Goal: Transaction & Acquisition: Download file/media

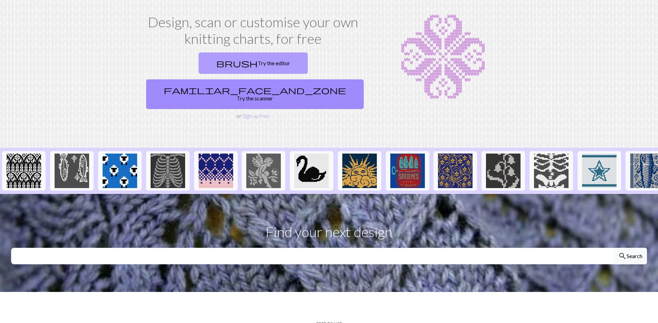
click at [200, 63] on link "brush Try the editor" at bounding box center [253, 63] width 109 height 21
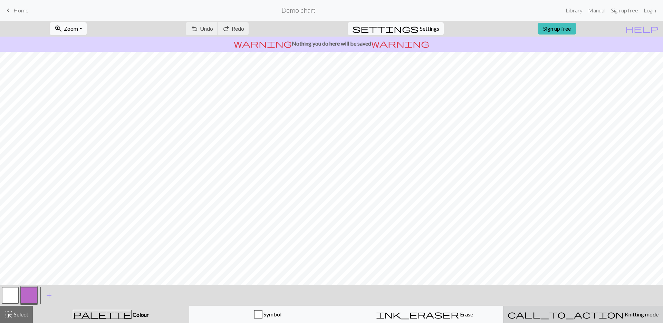
click at [624, 313] on span "Knitting mode" at bounding box center [641, 314] width 35 height 7
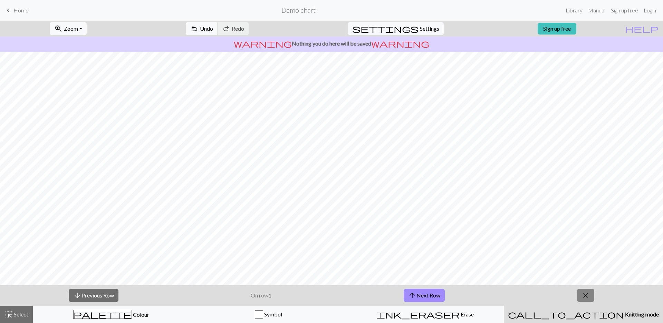
click at [595, 301] on button "close" at bounding box center [585, 295] width 17 height 13
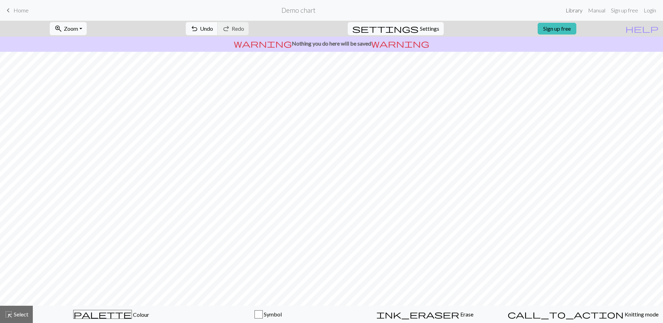
click at [578, 12] on link "Library" at bounding box center [574, 10] width 22 height 14
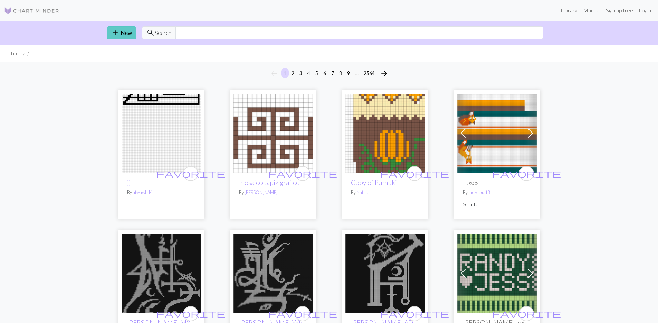
click at [120, 35] on link "add New" at bounding box center [122, 32] width 30 height 13
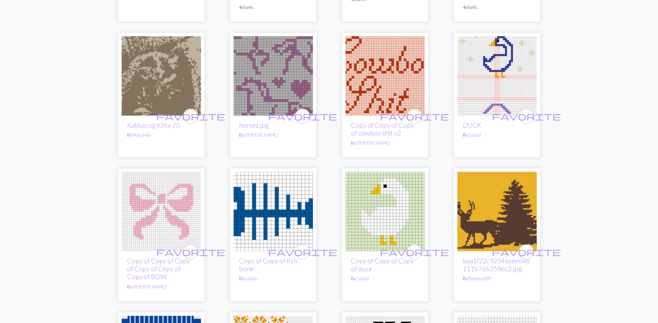
scroll to position [1105, 0]
click at [180, 185] on img at bounding box center [161, 211] width 79 height 79
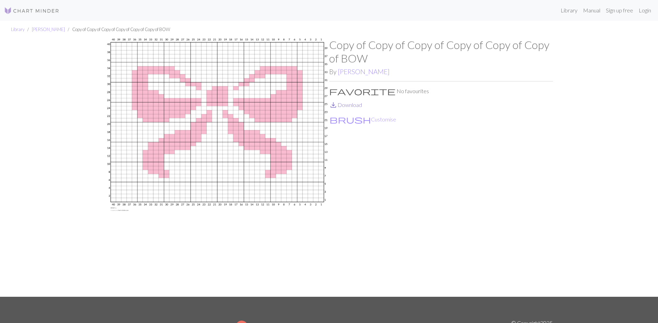
click at [351, 104] on link "save_alt Download" at bounding box center [345, 105] width 33 height 7
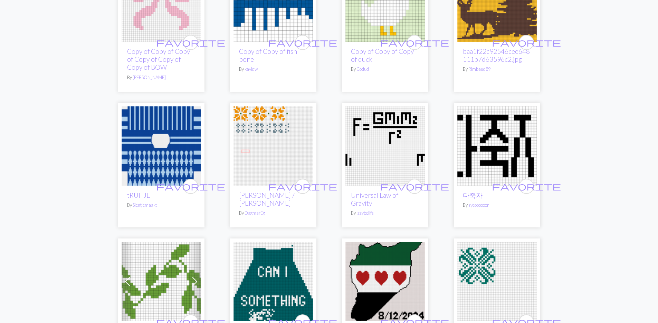
scroll to position [1313, 0]
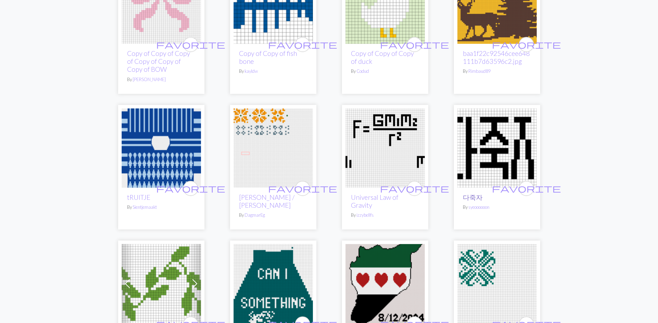
click at [475, 193] on link "다죽자" at bounding box center [473, 197] width 20 height 8
click at [496, 133] on img at bounding box center [496, 147] width 79 height 79
click at [474, 193] on link "다죽자" at bounding box center [473, 197] width 20 height 8
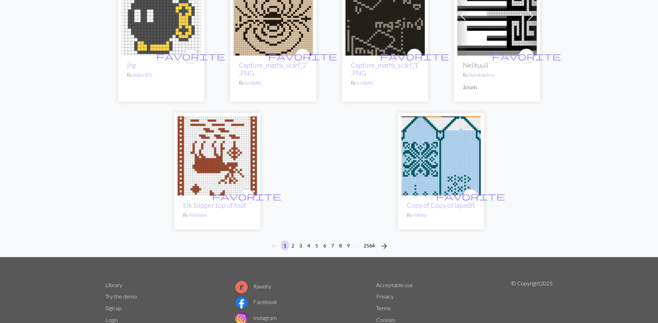
scroll to position [1761, 0]
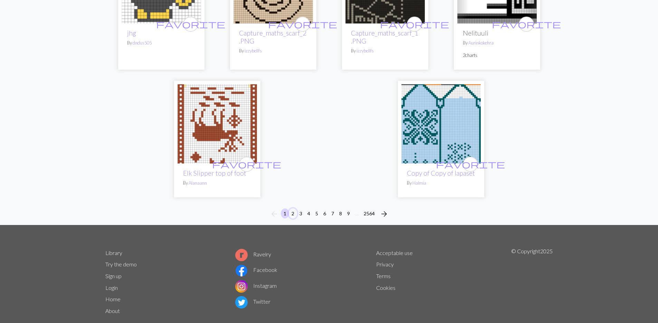
click at [293, 209] on button "2" at bounding box center [293, 214] width 8 height 10
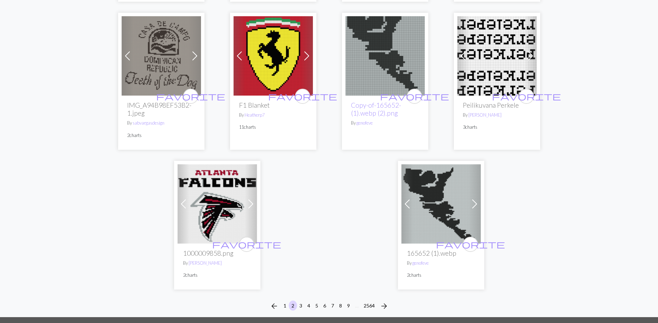
scroll to position [1693, 0]
click at [285, 301] on button "1" at bounding box center [285, 306] width 8 height 10
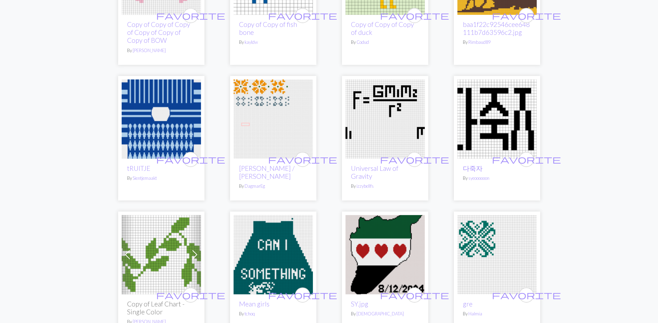
scroll to position [1347, 0]
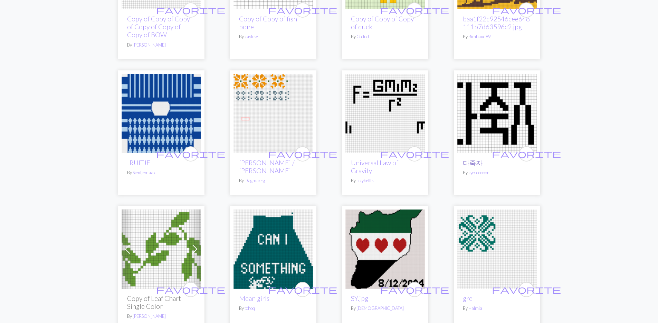
click at [478, 159] on link "다죽자" at bounding box center [473, 163] width 20 height 8
click at [482, 122] on img at bounding box center [496, 113] width 79 height 79
click at [480, 161] on div "favorite 다죽자 By syeoooooon" at bounding box center [496, 174] width 79 height 42
click at [480, 170] on link "syeoooooon" at bounding box center [478, 173] width 21 height 6
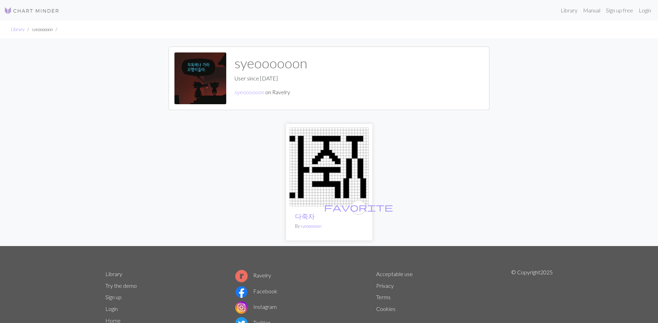
click at [316, 175] on img at bounding box center [328, 166] width 79 height 79
click at [308, 201] on img at bounding box center [328, 166] width 79 height 79
click at [309, 214] on link "다죽자" at bounding box center [305, 216] width 20 height 8
click at [318, 187] on img at bounding box center [328, 166] width 79 height 79
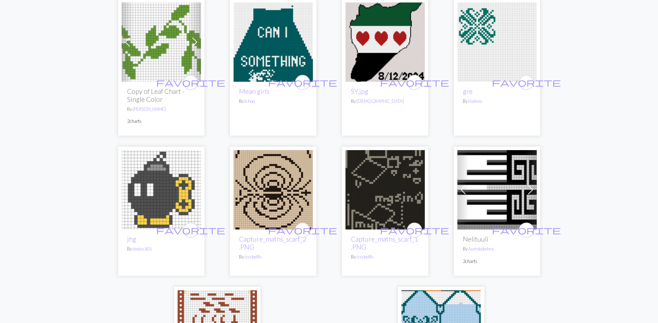
scroll to position [1761, 0]
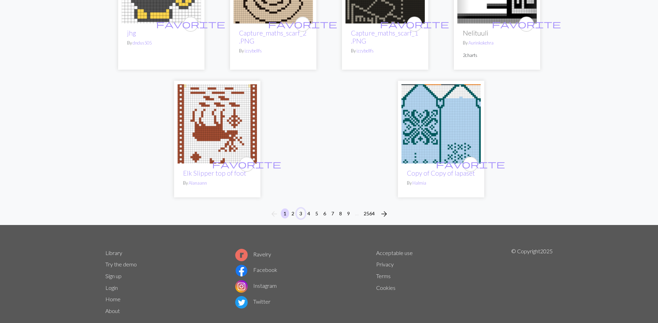
click at [299, 209] on button "3" at bounding box center [301, 214] width 8 height 10
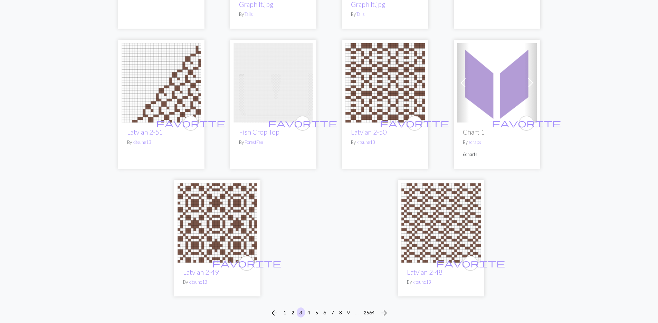
scroll to position [1693, 0]
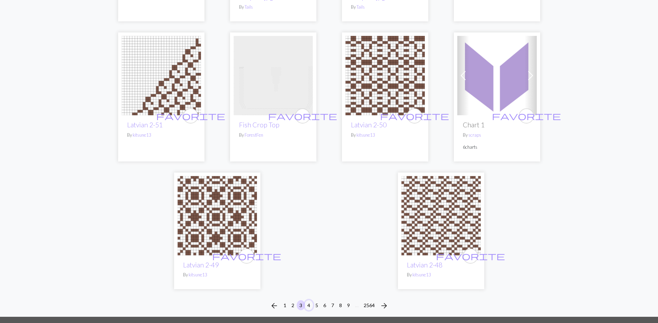
click at [306, 301] on button "4" at bounding box center [309, 306] width 8 height 10
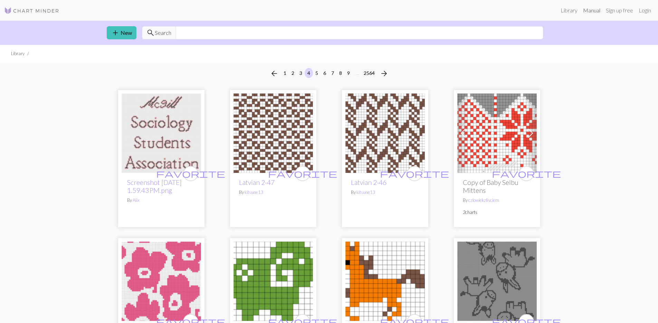
click at [586, 12] on link "Manual" at bounding box center [591, 10] width 23 height 14
click at [25, 11] on img at bounding box center [31, 11] width 55 height 8
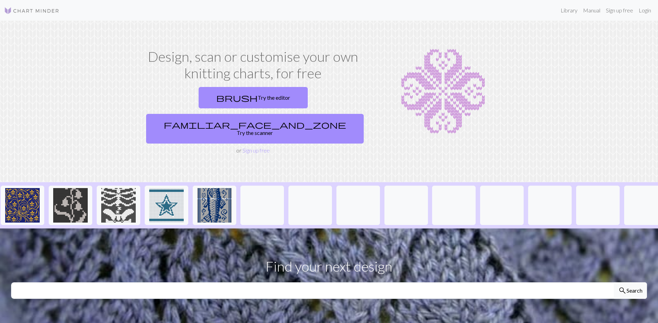
scroll to position [0, 541]
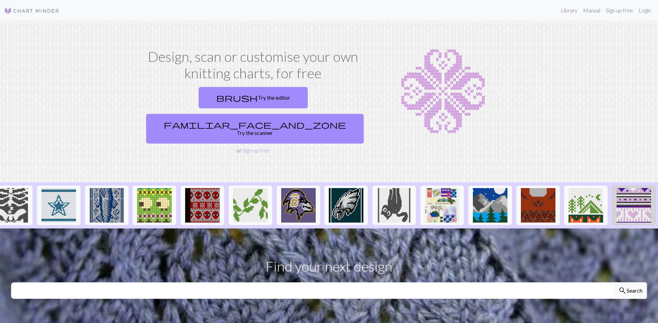
click at [632, 192] on img at bounding box center [634, 205] width 35 height 35
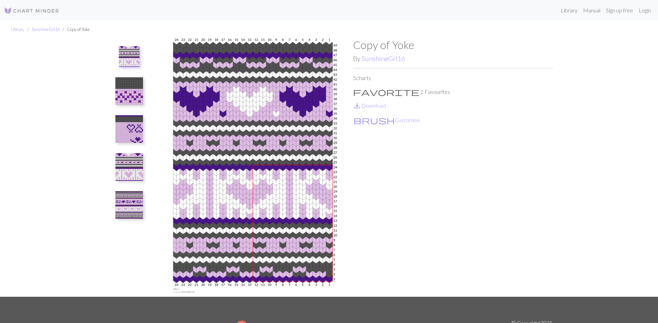
click at [137, 84] on img at bounding box center [129, 91] width 28 height 28
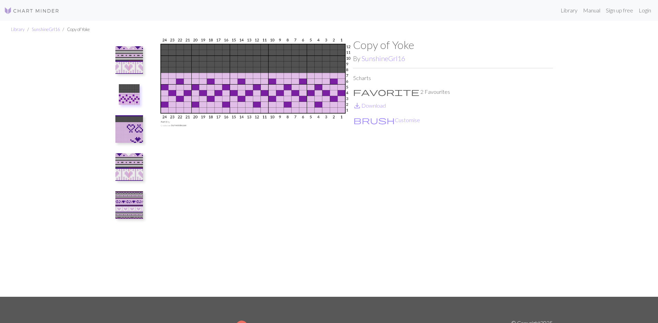
click at [131, 125] on img at bounding box center [129, 129] width 28 height 28
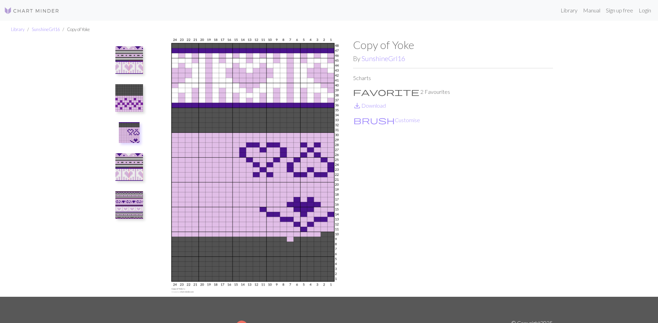
click at [132, 161] on img at bounding box center [129, 167] width 28 height 28
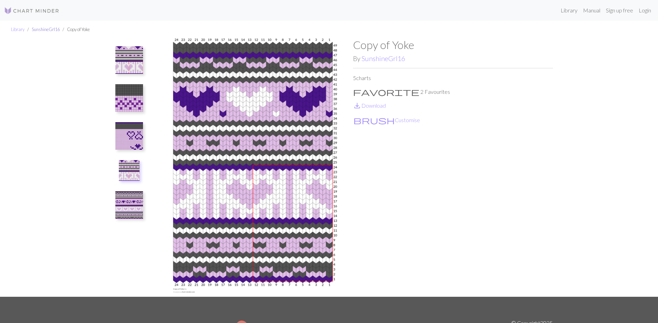
click at [51, 31] on link "SunshineGrl16" at bounding box center [46, 30] width 28 height 6
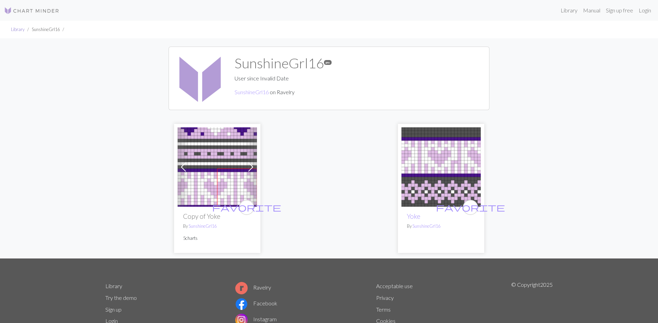
click at [22, 32] on link "Library" at bounding box center [17, 30] width 13 height 6
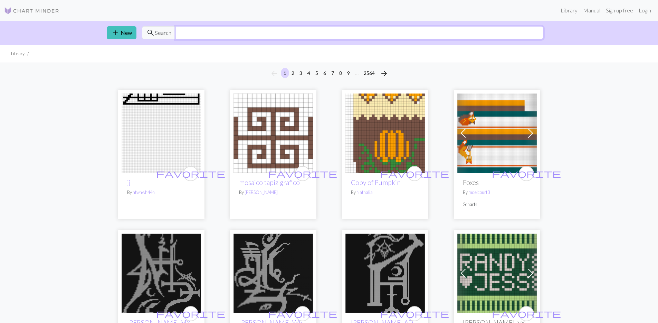
click at [190, 32] on input "text" at bounding box center [359, 32] width 368 height 13
click at [160, 61] on ul "Library" at bounding box center [329, 54] width 658 height 18
click at [204, 32] on input "text" at bounding box center [359, 32] width 368 height 13
type input "ㄱ"
click at [223, 33] on input "text" at bounding box center [359, 32] width 368 height 13
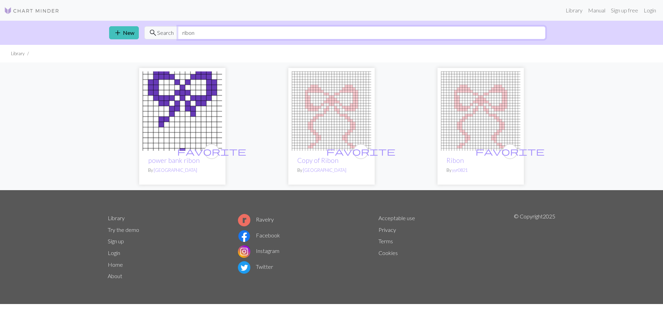
click at [187, 31] on input "ribon" at bounding box center [362, 32] width 368 height 13
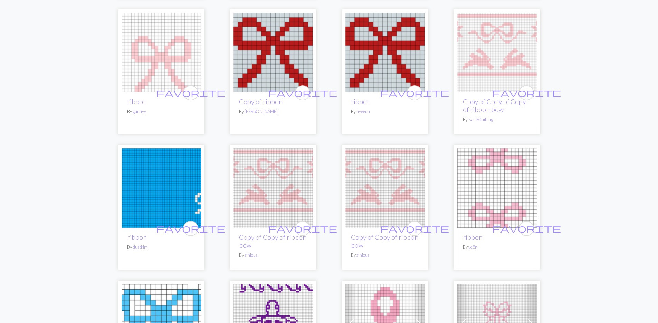
scroll to position [242, 0]
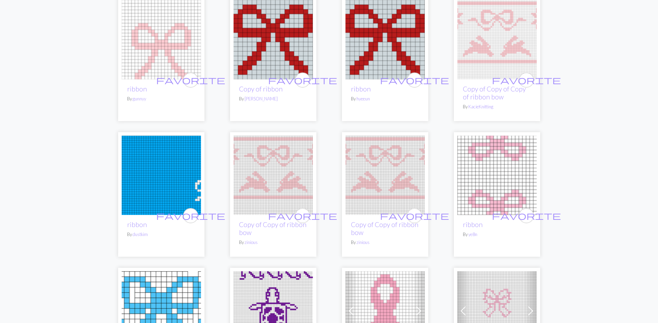
type input "ribbon"
click at [494, 35] on img at bounding box center [496, 39] width 79 height 79
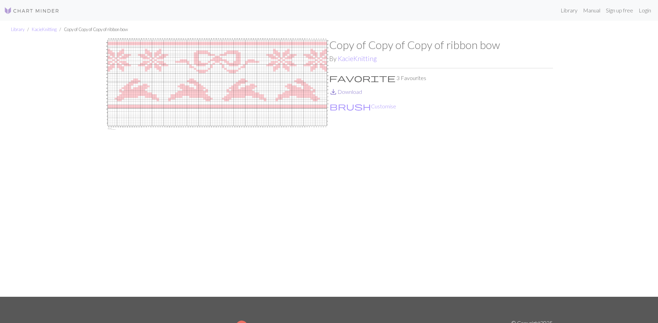
click at [360, 89] on link "save_alt Download" at bounding box center [345, 91] width 33 height 7
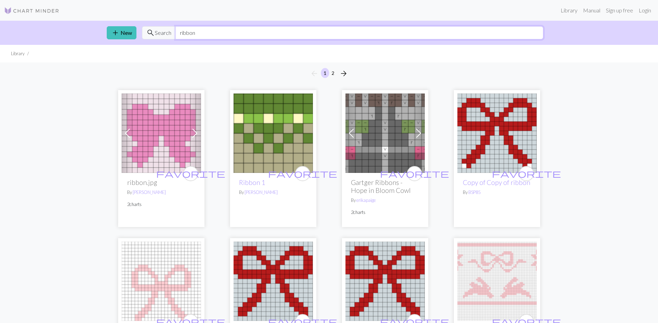
drag, startPoint x: 201, startPoint y: 30, endPoint x: 151, endPoint y: 36, distance: 50.4
click at [151, 36] on div "search Search ribbon" at bounding box center [342, 32] width 401 height 13
type input "cute"
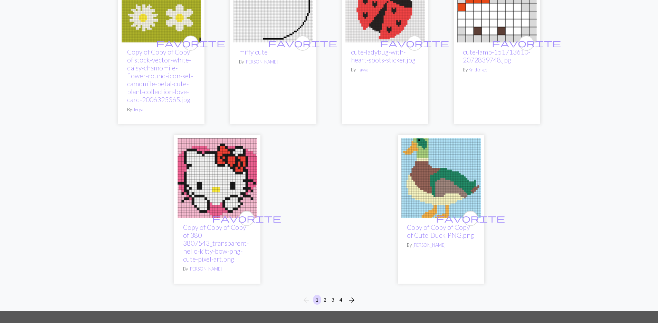
scroll to position [2098, 0]
